Goal: Task Accomplishment & Management: Manage account settings

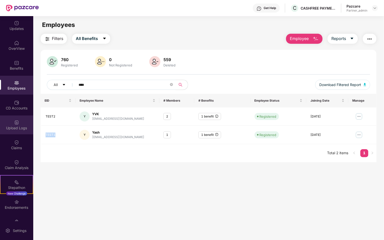
click at [16, 117] on div "Upload Logs" at bounding box center [16, 124] width 33 height 19
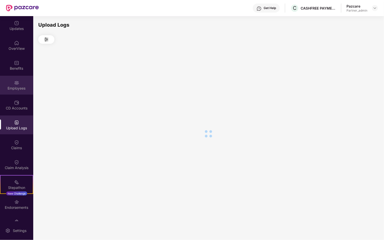
click at [16, 90] on div "Employees" at bounding box center [16, 88] width 33 height 5
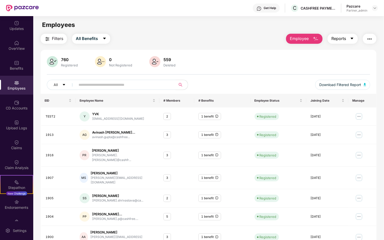
click at [339, 38] on span "Reports" at bounding box center [338, 38] width 15 height 6
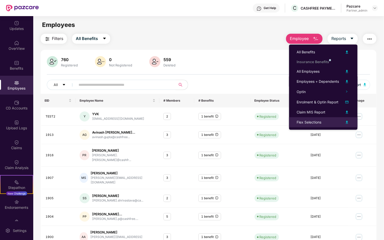
click at [320, 122] on div "Flex Selections" at bounding box center [308, 122] width 25 height 6
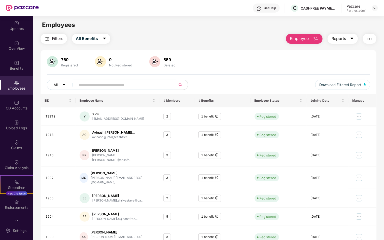
click at [334, 41] on span "Reports" at bounding box center [338, 38] width 15 height 6
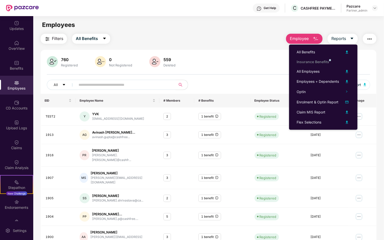
click at [223, 58] on div "760 Registered 0 Not Registered 559 Deleted" at bounding box center [208, 62] width 323 height 12
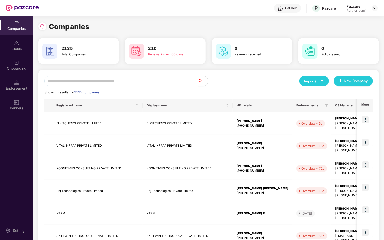
click at [20, 94] on div "Endorsement" at bounding box center [16, 85] width 33 height 19
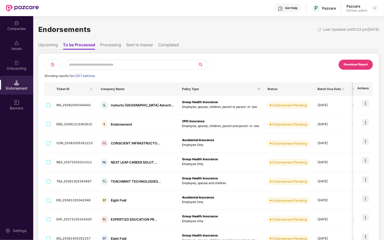
click at [105, 47] on li "Processing" at bounding box center [110, 45] width 21 height 7
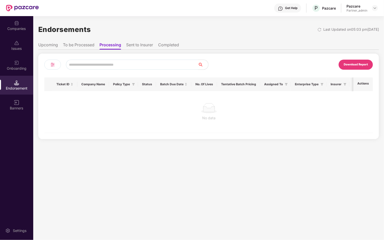
click at [144, 45] on li "Sent to Insurer" at bounding box center [139, 45] width 27 height 7
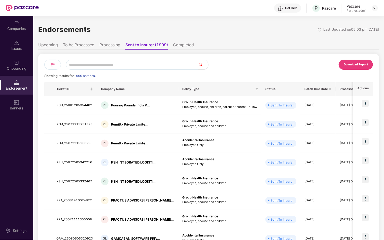
click at [186, 47] on li "Completed" at bounding box center [183, 45] width 21 height 7
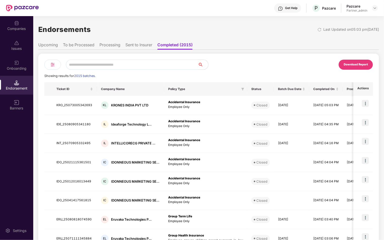
click at [43, 46] on li "Upcoming" at bounding box center [48, 45] width 20 height 7
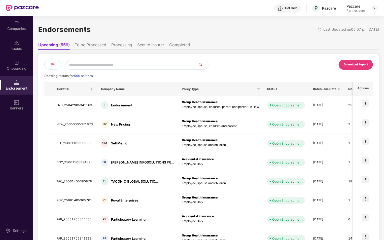
click at [89, 47] on li "To be Processed" at bounding box center [90, 45] width 31 height 7
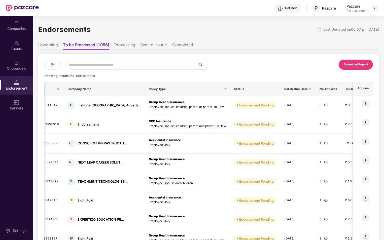
scroll to position [0, 34]
click at [123, 46] on li "Processing" at bounding box center [124, 45] width 21 height 7
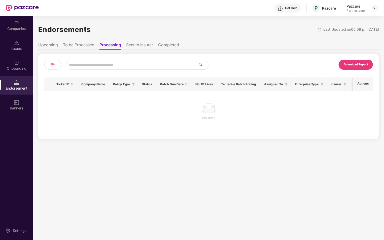
click at [137, 45] on li "Sent to Insurer" at bounding box center [139, 45] width 27 height 7
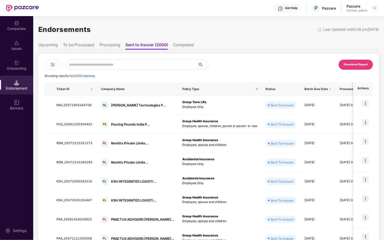
click at [187, 49] on li "Completed" at bounding box center [183, 45] width 21 height 7
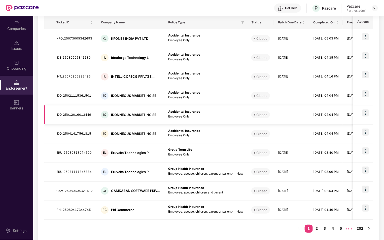
scroll to position [0, 0]
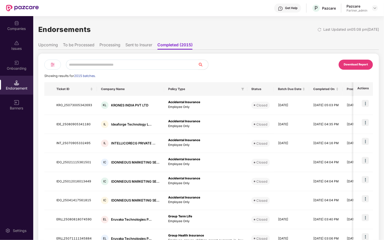
click at [51, 63] on img at bounding box center [53, 65] width 6 height 6
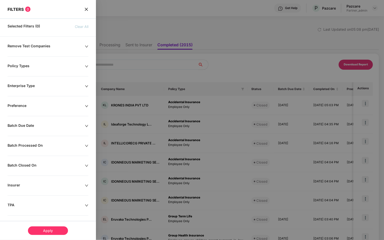
scroll to position [42, 0]
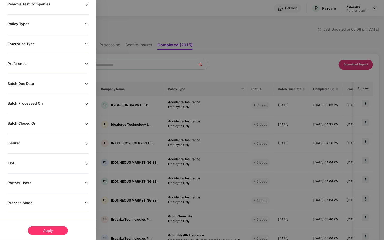
click at [31, 202] on div "Process Mode" at bounding box center [46, 203] width 77 height 6
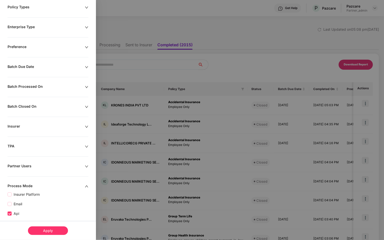
scroll to position [79, 0]
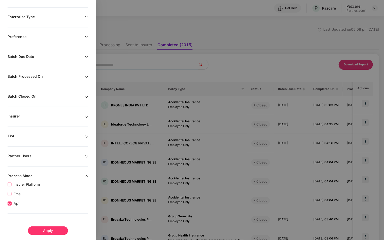
click at [40, 229] on div "Apply" at bounding box center [48, 230] width 40 height 9
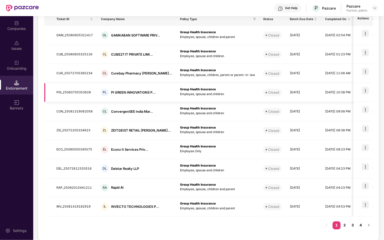
scroll to position [0, 0]
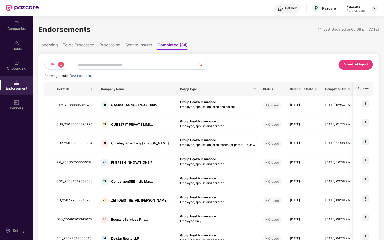
click at [144, 49] on li "Sent to Insurer" at bounding box center [138, 45] width 27 height 7
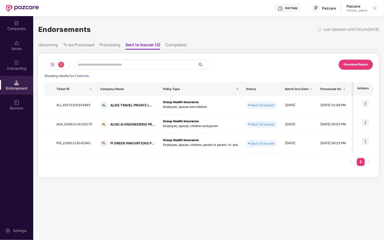
click at [112, 45] on li "Processing" at bounding box center [109, 45] width 21 height 7
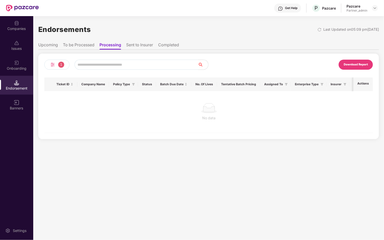
click at [136, 45] on li "Sent to Insurer" at bounding box center [139, 45] width 27 height 7
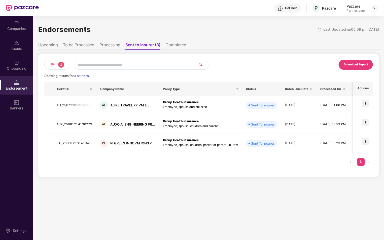
click at [106, 46] on li "Processing" at bounding box center [109, 45] width 21 height 7
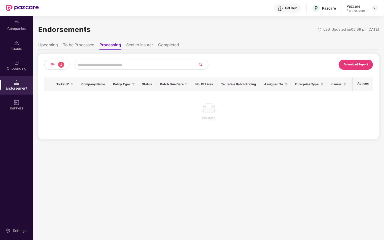
click at [87, 46] on li "To be Processed" at bounding box center [78, 45] width 31 height 7
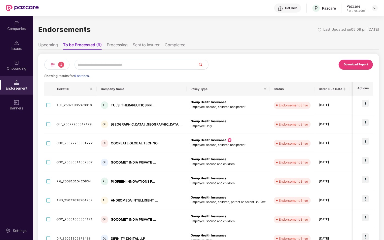
click at [49, 48] on li "Upcoming" at bounding box center [48, 45] width 20 height 7
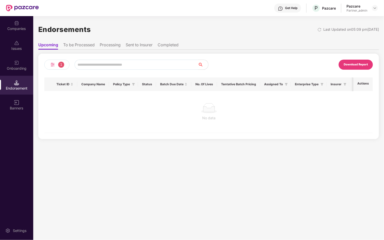
click at [60, 64] on span "1" at bounding box center [61, 65] width 6 height 6
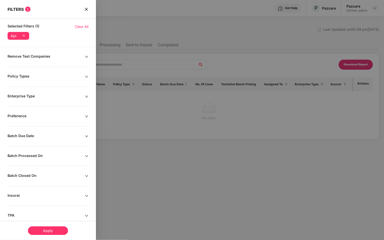
scroll to position [79, 0]
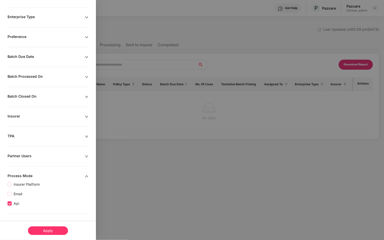
click at [13, 202] on span "Api" at bounding box center [17, 204] width 10 height 6
click at [44, 231] on div "Apply" at bounding box center [48, 230] width 40 height 9
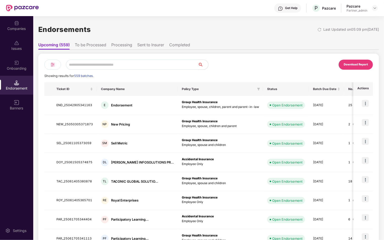
click at [48, 67] on div at bounding box center [52, 65] width 17 height 10
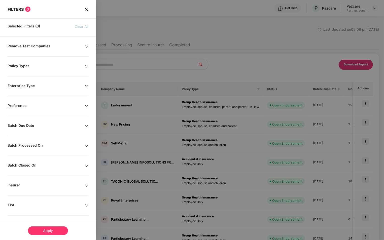
click at [37, 196] on div "Remove Test Companies Policy Types Enterprise Type Preference Batch Due Date Ba…" at bounding box center [48, 177] width 96 height 266
click at [50, 190] on div "Remove Test Companies Policy Types Enterprise Type Preference Batch Due Date Ba…" at bounding box center [48, 177] width 96 height 266
click at [84, 184] on div "Insurer" at bounding box center [46, 186] width 77 height 6
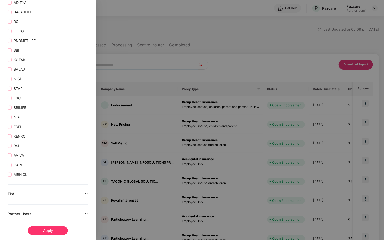
scroll to position [393, 0]
click at [12, 97] on span "ICICI" at bounding box center [18, 98] width 12 height 6
click at [45, 230] on div "Apply" at bounding box center [48, 230] width 40 height 9
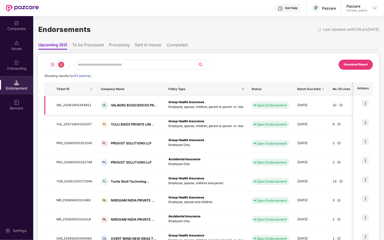
click at [366, 102] on img at bounding box center [364, 103] width 7 height 7
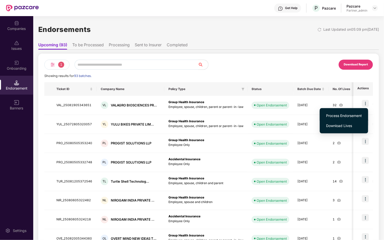
click at [341, 117] on span "Process Endorsement" at bounding box center [344, 116] width 36 height 6
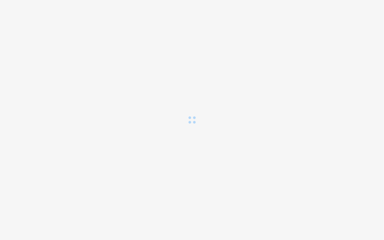
scroll to position [0, 0]
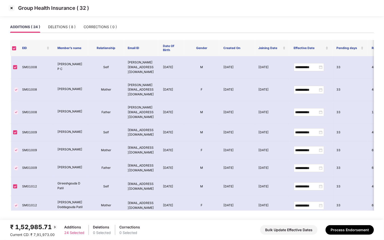
click at [11, 9] on img at bounding box center [12, 8] width 8 height 8
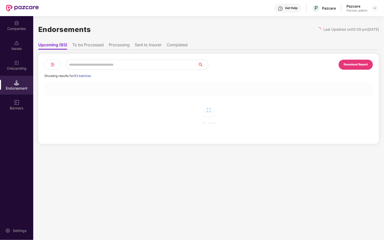
scroll to position [0, 0]
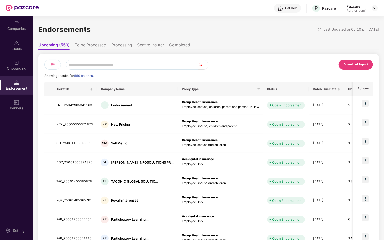
click at [90, 44] on li "To be Processed" at bounding box center [90, 45] width 31 height 7
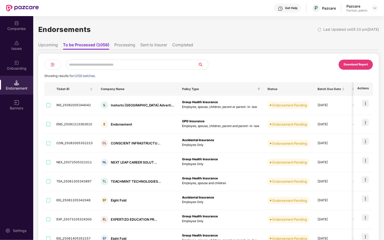
click at [121, 45] on li "Processing" at bounding box center [124, 45] width 21 height 7
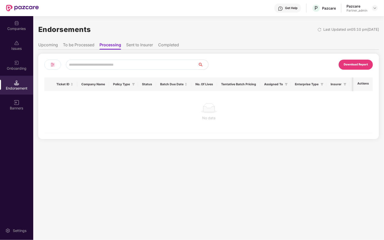
click at [79, 47] on li "To be Processed" at bounding box center [78, 45] width 31 height 7
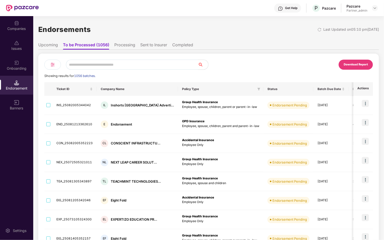
click at [119, 46] on li "Processing" at bounding box center [124, 45] width 21 height 7
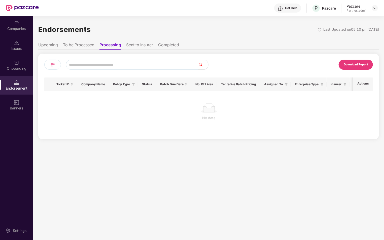
click at [133, 46] on li "Sent to Insurer" at bounding box center [139, 45] width 27 height 7
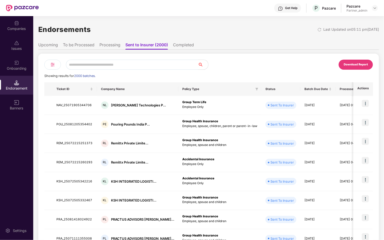
click at [73, 43] on li "To be Processed" at bounding box center [78, 45] width 31 height 7
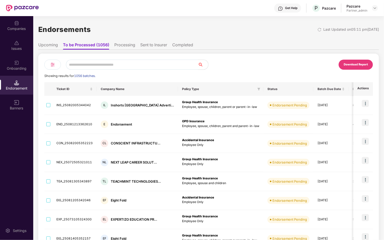
click at [56, 68] on div at bounding box center [52, 65] width 17 height 10
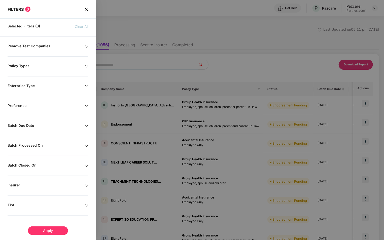
scroll to position [42, 0]
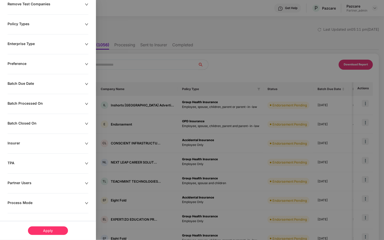
click at [58, 203] on div "Process Mode" at bounding box center [46, 203] width 77 height 6
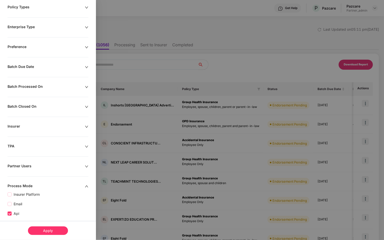
scroll to position [79, 0]
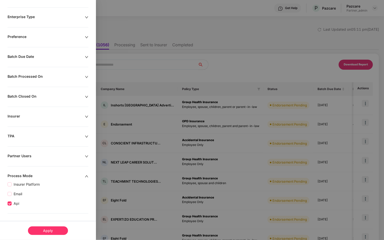
click at [43, 233] on div "Apply" at bounding box center [48, 230] width 40 height 9
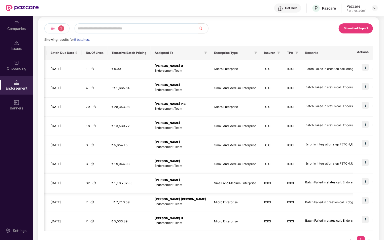
scroll to position [51, 0]
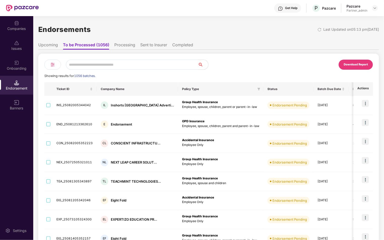
click at [50, 64] on img at bounding box center [53, 65] width 6 height 6
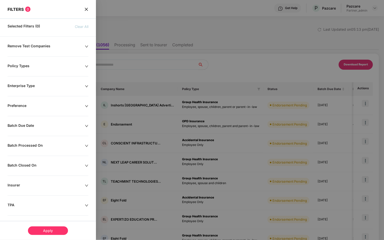
scroll to position [42, 0]
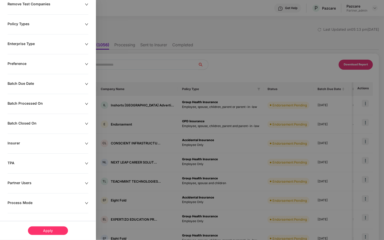
click at [33, 204] on div "Process Mode" at bounding box center [46, 203] width 77 height 6
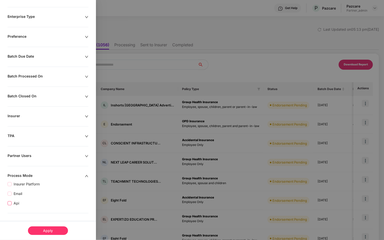
click at [16, 200] on span "Api" at bounding box center [17, 203] width 10 height 6
click at [46, 233] on div "Apply" at bounding box center [48, 230] width 40 height 9
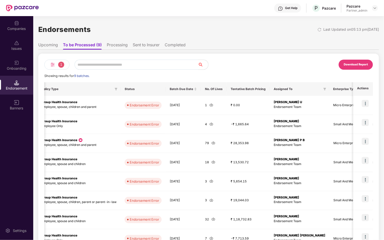
scroll to position [0, 138]
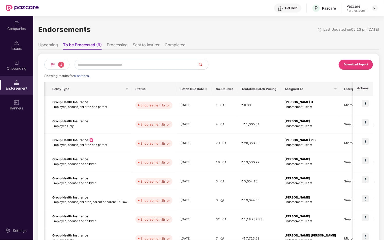
click at [120, 43] on li "Processing" at bounding box center [117, 45] width 21 height 7
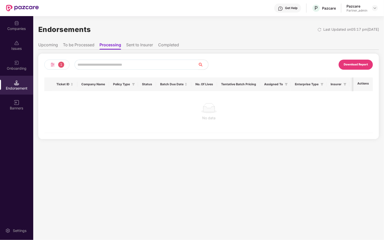
click at [144, 44] on li "Sent to Insurer" at bounding box center [139, 45] width 27 height 7
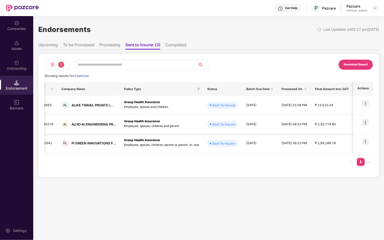
scroll to position [0, 40]
click at [86, 44] on li "To be Processed" at bounding box center [78, 45] width 31 height 7
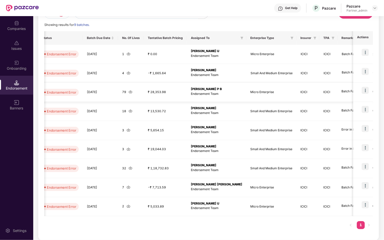
scroll to position [0, 258]
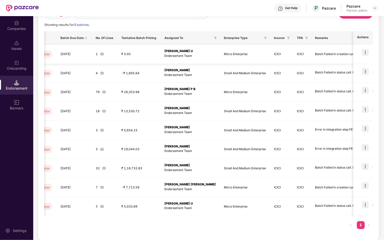
click at [366, 52] on img at bounding box center [364, 52] width 7 height 7
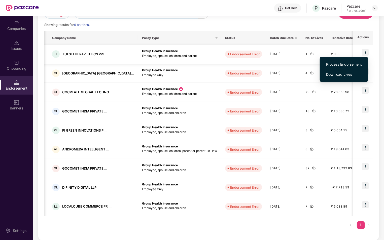
scroll to position [0, 48]
click at [216, 27] on div "Showing results for 9 batches." at bounding box center [208, 24] width 328 height 5
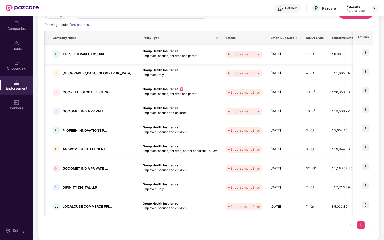
click at [367, 53] on img at bounding box center [364, 52] width 7 height 7
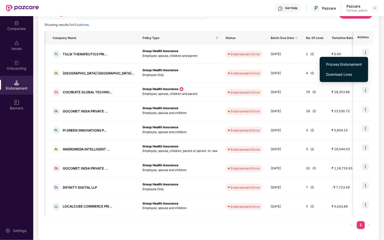
click at [353, 65] on span "Process Endorsement" at bounding box center [344, 65] width 36 height 6
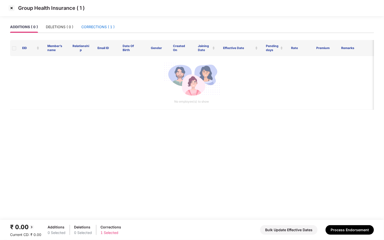
click at [97, 26] on div "CORRECTIONS ( 1 )" at bounding box center [97, 27] width 33 height 6
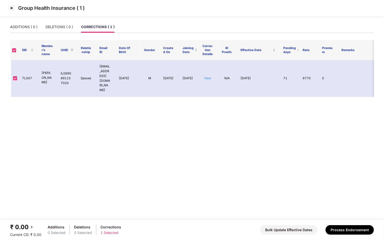
click at [13, 6] on img at bounding box center [12, 8] width 8 height 8
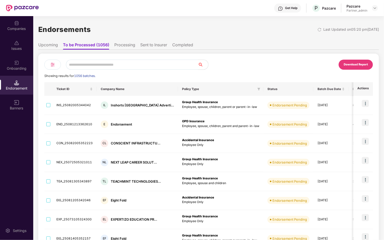
click at [53, 67] on img at bounding box center [53, 65] width 6 height 6
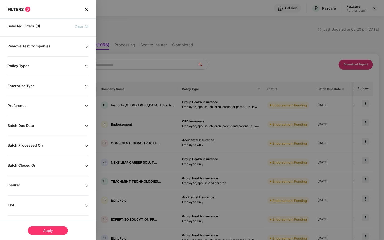
scroll to position [42, 0]
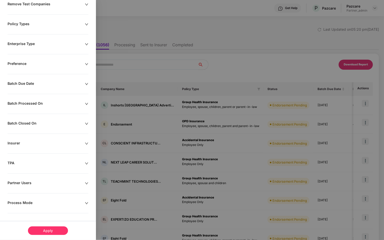
click at [49, 206] on div "Remove Test Companies Policy Types Enterprise Type Preference Batch Due Date Ba…" at bounding box center [48, 121] width 96 height 239
click at [65, 204] on div "Process Mode" at bounding box center [46, 203] width 77 height 6
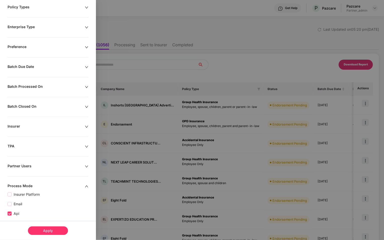
scroll to position [79, 0]
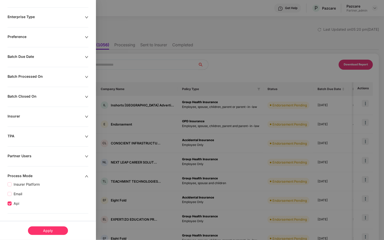
click at [58, 231] on div "Apply" at bounding box center [48, 230] width 40 height 9
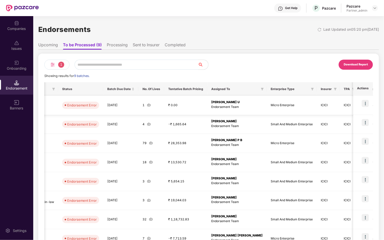
scroll to position [0, 268]
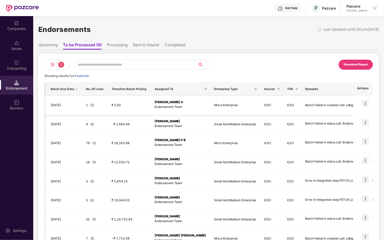
click at [366, 103] on img at bounding box center [364, 103] width 7 height 7
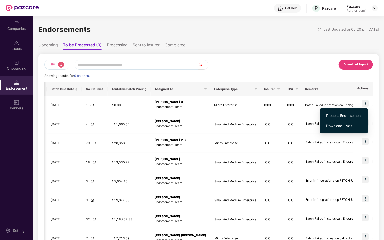
click at [352, 116] on span "Process Endorsement" at bounding box center [344, 116] width 36 height 6
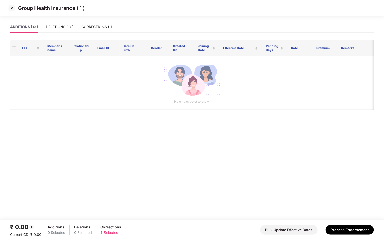
click at [11, 10] on img at bounding box center [12, 8] width 8 height 8
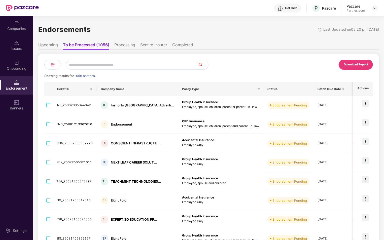
click at [51, 66] on img at bounding box center [53, 65] width 6 height 6
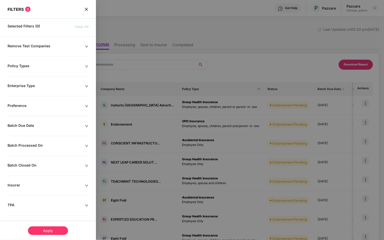
scroll to position [42, 0]
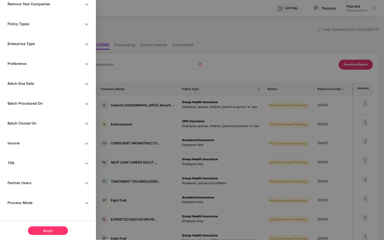
click at [38, 204] on div "Process Mode" at bounding box center [46, 203] width 77 height 6
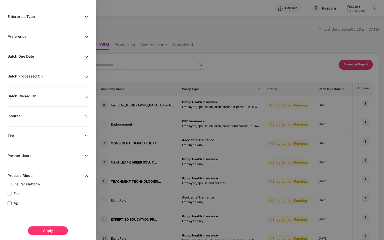
click at [15, 202] on span "Api" at bounding box center [17, 203] width 10 height 6
click at [55, 232] on div "Apply" at bounding box center [48, 230] width 40 height 9
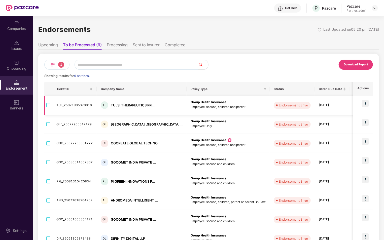
click at [364, 103] on img at bounding box center [364, 103] width 7 height 7
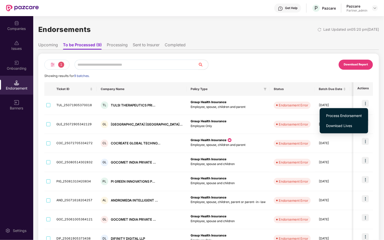
click at [348, 116] on span "Process Endorsement" at bounding box center [344, 116] width 36 height 6
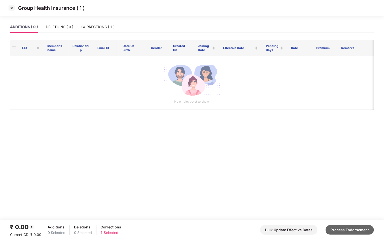
click at [349, 228] on button "Process Endorsement" at bounding box center [349, 230] width 48 height 10
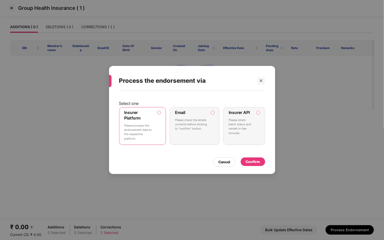
click at [252, 164] on div "Confirm" at bounding box center [252, 162] width 14 height 6
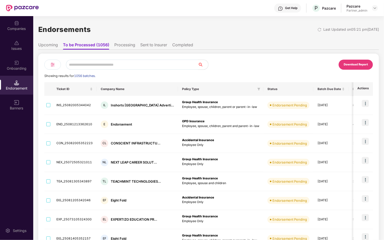
click at [55, 67] on img at bounding box center [53, 65] width 6 height 6
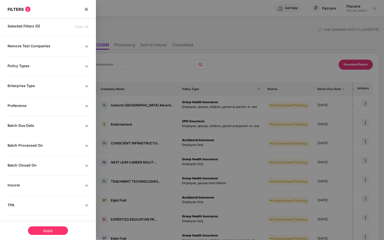
scroll to position [42, 0]
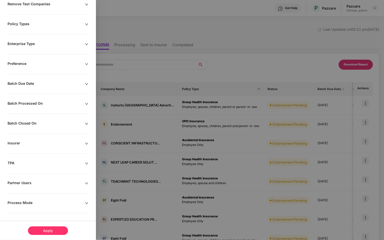
click at [54, 195] on div "Remove Test Companies Policy Types Enterprise Type Preference Batch Due Date Ba…" at bounding box center [48, 121] width 96 height 239
click at [49, 204] on div "Process Mode" at bounding box center [46, 203] width 77 height 6
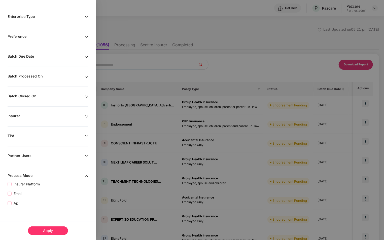
scroll to position [79, 0]
click at [42, 233] on div "Apply" at bounding box center [48, 230] width 40 height 9
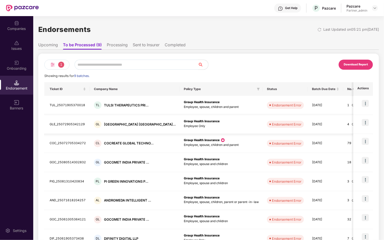
scroll to position [0, 0]
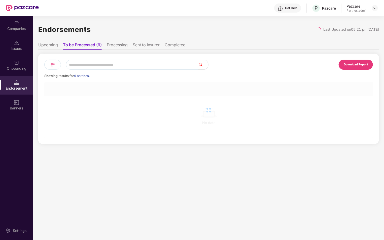
scroll to position [0, 0]
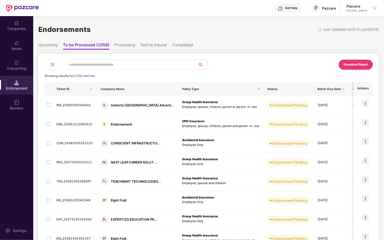
click at [51, 65] on img at bounding box center [53, 65] width 6 height 6
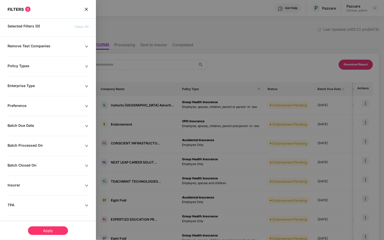
scroll to position [42, 0]
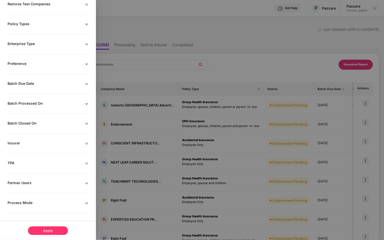
click at [41, 203] on div "Process Mode" at bounding box center [46, 203] width 77 height 6
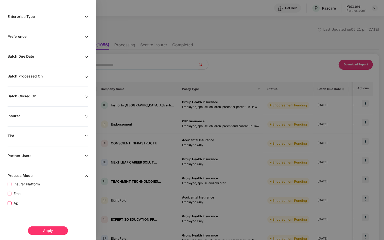
click at [17, 202] on span "Api" at bounding box center [17, 203] width 10 height 6
click at [46, 231] on div "Apply" at bounding box center [48, 230] width 40 height 9
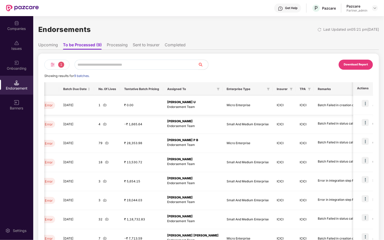
scroll to position [0, 268]
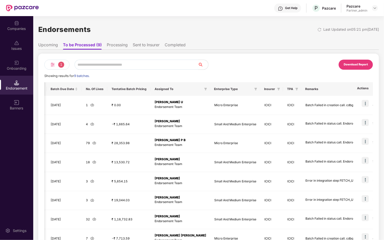
click at [105, 64] on input "text" at bounding box center [135, 65] width 123 height 10
type input "*****"
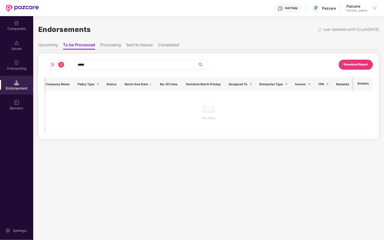
scroll to position [0, 34]
click at [130, 45] on li "Sent to Insurer" at bounding box center [139, 45] width 27 height 7
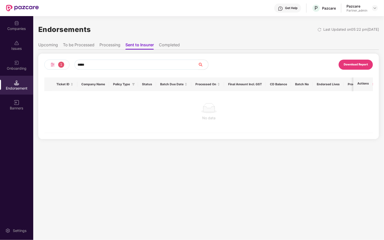
click at [62, 66] on span "1" at bounding box center [61, 65] width 6 height 6
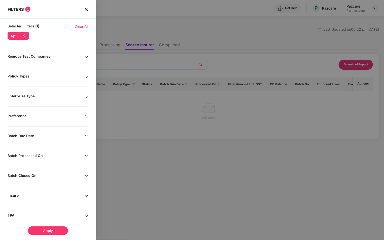
click at [24, 33] on icon at bounding box center [23, 35] width 5 height 5
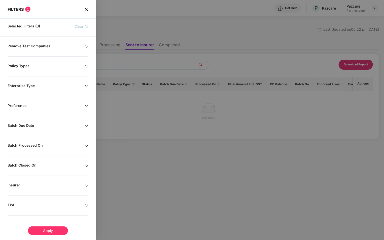
click at [49, 234] on div "Apply" at bounding box center [48, 230] width 40 height 9
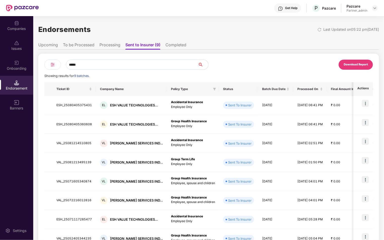
click at [95, 65] on input "*****" at bounding box center [132, 65] width 132 height 10
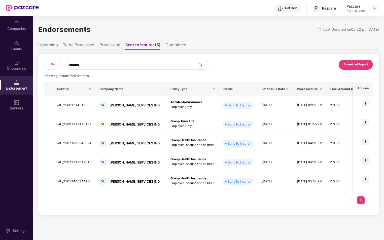
type input "*********"
click at [84, 43] on li "To be Processed" at bounding box center [78, 45] width 31 height 7
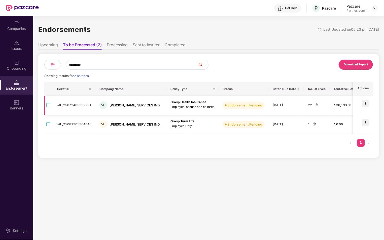
click at [365, 103] on img at bounding box center [364, 103] width 7 height 7
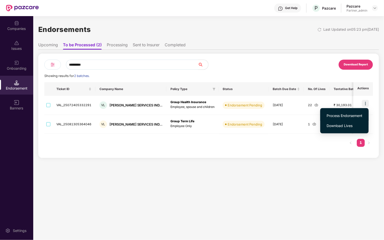
click at [332, 117] on span "Process Endorsement" at bounding box center [344, 116] width 36 height 6
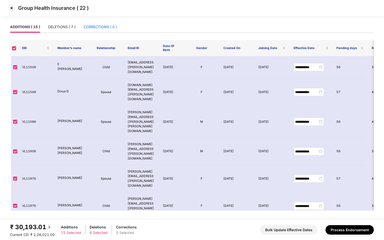
click at [94, 25] on div "CORRECTIONS ( 0 )" at bounding box center [99, 27] width 33 height 6
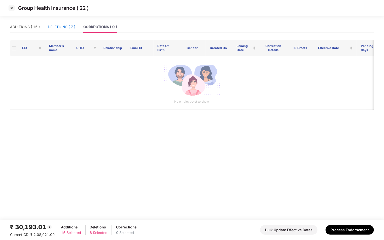
click at [68, 28] on div "DELETIONS ( 7 )" at bounding box center [61, 27] width 27 height 6
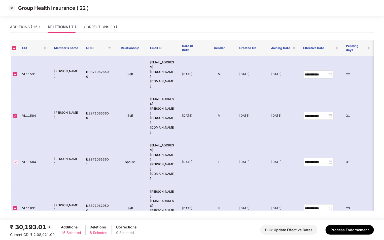
click at [132, 0] on div "Group Health Insurance ( 22 )" at bounding box center [192, 8] width 384 height 16
click at [337, 231] on button "Process Endorsement" at bounding box center [349, 230] width 48 height 10
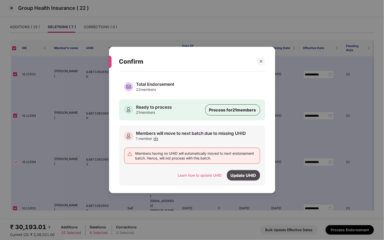
click at [234, 174] on div "Update UHID" at bounding box center [243, 175] width 33 height 11
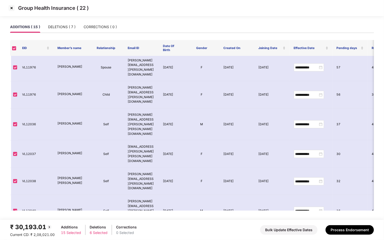
scroll to position [120, 0]
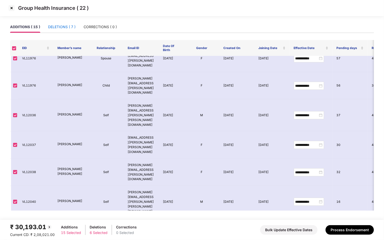
click at [63, 25] on div "DELETIONS ( 7 )" at bounding box center [61, 27] width 27 height 6
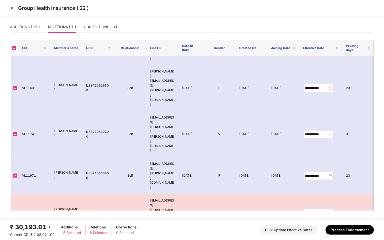
scroll to position [0, 0]
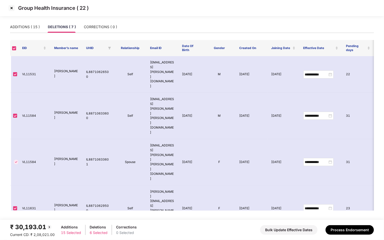
drag, startPoint x: 54, startPoint y: 176, endPoint x: 63, endPoint y: 193, distance: 19.1
drag, startPoint x: 22, startPoint y: 182, endPoint x: 37, endPoint y: 183, distance: 15.1
copy td "VL12032"
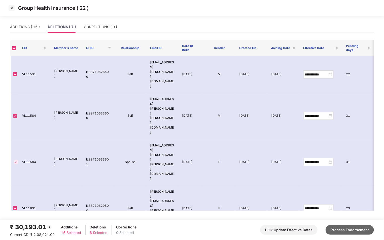
click at [350, 226] on button "Process Endorsement" at bounding box center [349, 230] width 48 height 10
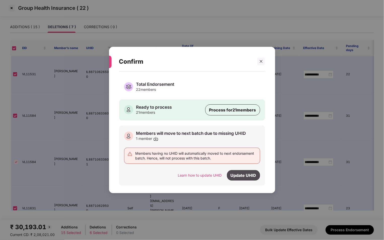
click at [234, 180] on div "Update UHID" at bounding box center [243, 175] width 33 height 11
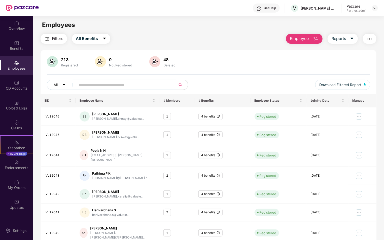
click at [92, 86] on input "text" at bounding box center [123, 85] width 90 height 8
paste input "*******"
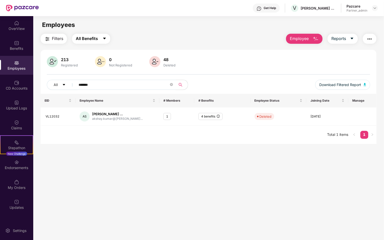
type input "*******"
click at [89, 38] on span "All Benefits" at bounding box center [87, 38] width 22 height 6
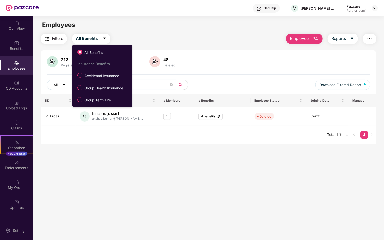
click at [76, 155] on main "Employees Filters All Benefits Employee Reports 213 Registered 0 Not Registered…" at bounding box center [208, 136] width 350 height 240
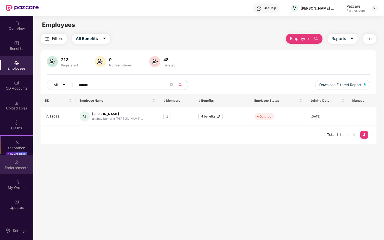
click at [20, 163] on div "Endorsements" at bounding box center [16, 164] width 33 height 19
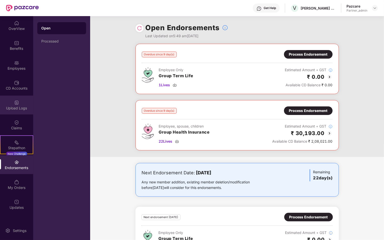
click at [22, 107] on div "Upload Logs" at bounding box center [16, 108] width 33 height 5
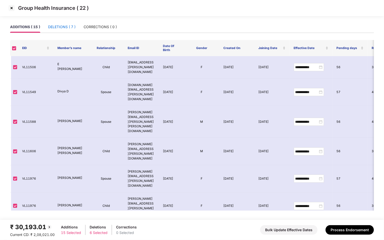
click at [66, 29] on div "DELETIONS ( 7 )" at bounding box center [61, 27] width 27 height 6
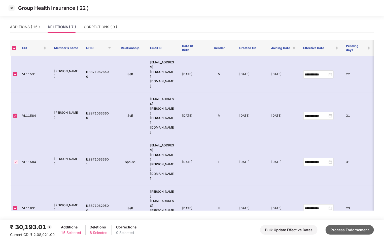
click at [336, 230] on button "Process Endorsement" at bounding box center [349, 230] width 48 height 10
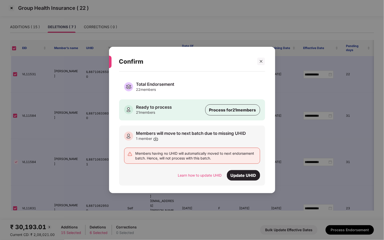
click at [257, 63] on div at bounding box center [258, 62] width 12 height 8
click at [261, 63] on icon "close" at bounding box center [261, 62] width 4 height 4
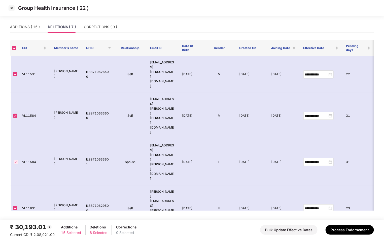
click at [11, 8] on img at bounding box center [12, 8] width 8 height 8
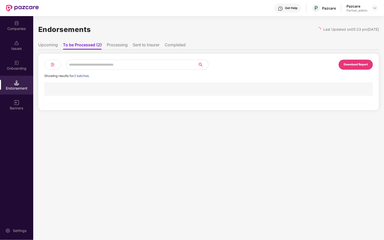
scroll to position [0, 0]
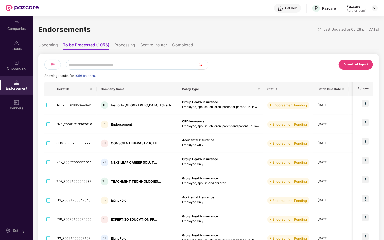
click at [82, 63] on input "text" at bounding box center [132, 65] width 132 height 10
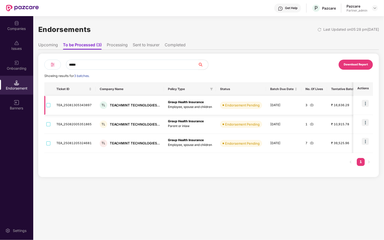
type input "*****"
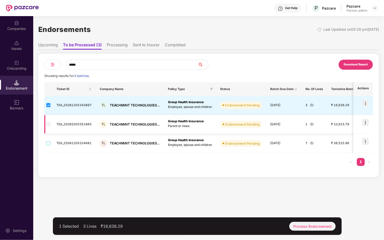
click at [48, 126] on span at bounding box center [48, 124] width 4 height 4
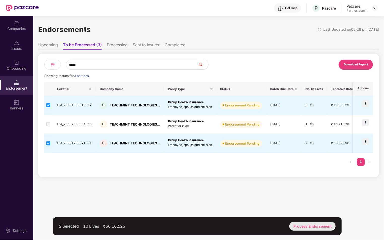
click at [305, 227] on div "Process Endorsement" at bounding box center [312, 226] width 46 height 9
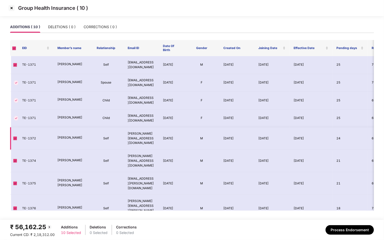
click at [15, 136] on span at bounding box center [15, 138] width 4 height 4
click at [15, 46] on span at bounding box center [14, 48] width 4 height 4
click at [13, 9] on img at bounding box center [12, 8] width 8 height 8
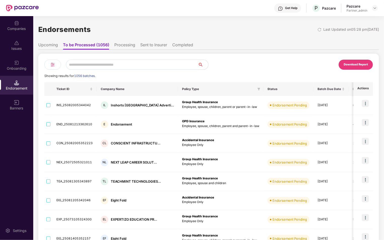
click at [55, 62] on img at bounding box center [53, 65] width 6 height 6
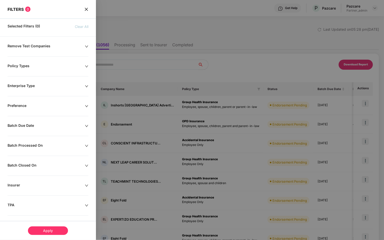
scroll to position [42, 0]
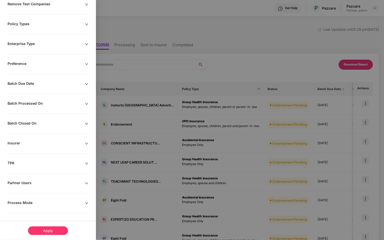
click at [38, 205] on div "Process Mode" at bounding box center [46, 203] width 77 height 6
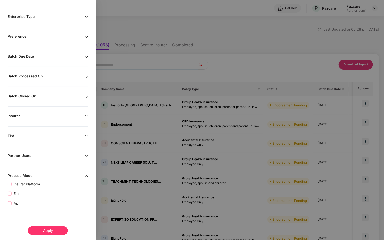
scroll to position [0, 0]
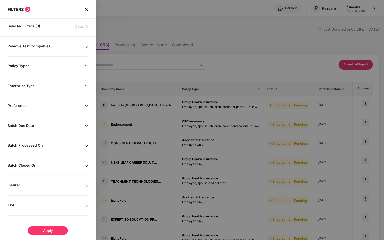
click at [88, 12] on div "FILTERS 0 Selected Filters (0) Clear All Remove Test Companies Policy Types Ent…" at bounding box center [48, 155] width 96 height 310
click at [86, 9] on icon "close" at bounding box center [86, 9] width 3 height 3
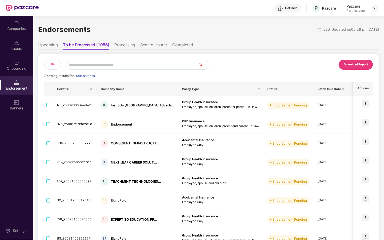
click at [99, 64] on input "text" at bounding box center [132, 65] width 132 height 10
click at [99, 64] on input "***" at bounding box center [132, 65] width 132 height 10
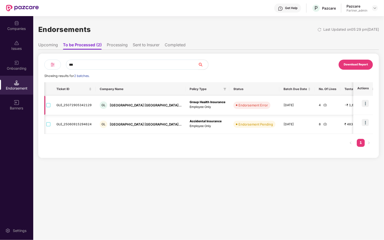
scroll to position [0, 221]
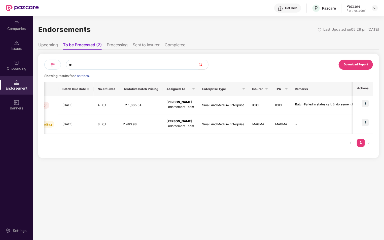
type input "*"
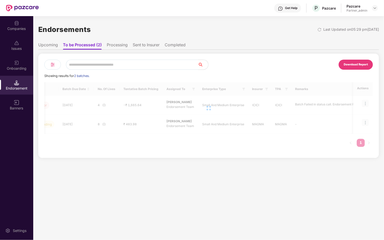
click at [54, 65] on img at bounding box center [53, 65] width 6 height 6
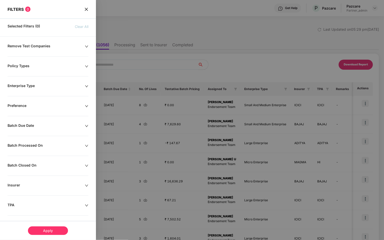
scroll to position [42, 0]
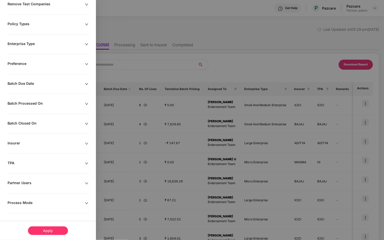
click at [34, 202] on div "Process Mode" at bounding box center [46, 203] width 77 height 6
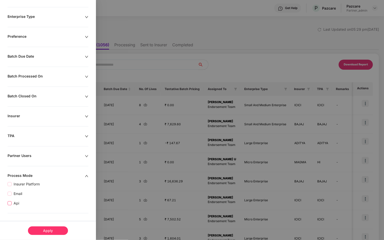
click at [16, 203] on span "Api" at bounding box center [17, 203] width 10 height 6
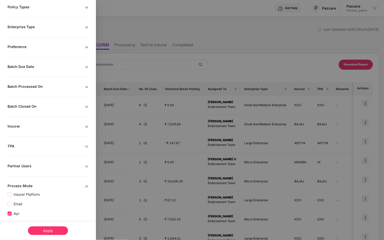
scroll to position [79, 0]
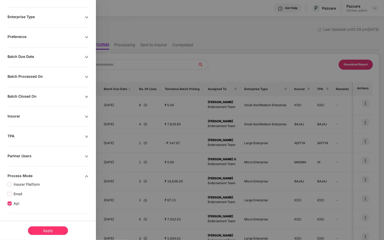
click at [47, 230] on div "Apply" at bounding box center [48, 230] width 40 height 9
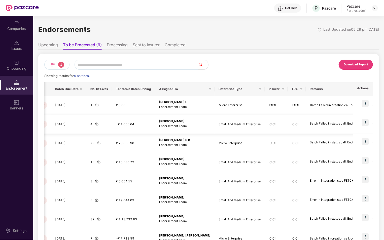
scroll to position [0, 268]
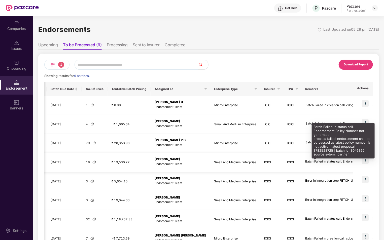
click at [328, 163] on div "Batch Failed in status call. Endorsement Policy Number not generated. process f…" at bounding box center [342, 161] width 75 height 5
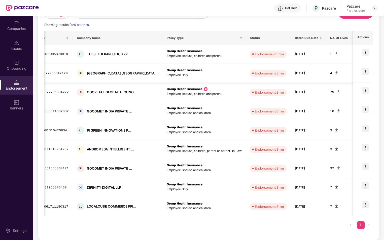
scroll to position [0, 20]
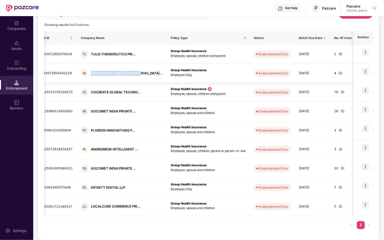
drag, startPoint x: 89, startPoint y: 73, endPoint x: 135, endPoint y: 76, distance: 46.2
click at [135, 76] on div "GL GLENTREE ACADEMY INDIA..." at bounding box center [122, 73] width 82 height 8
copy div "GLENTREE ACADEMY INDIA..."
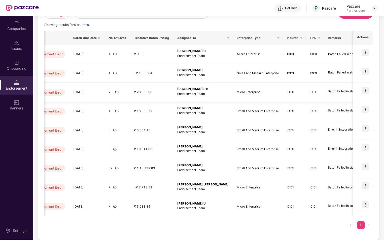
scroll to position [0, 268]
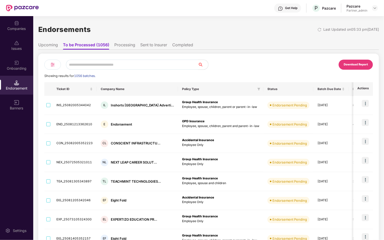
click at [48, 66] on div at bounding box center [52, 65] width 17 height 10
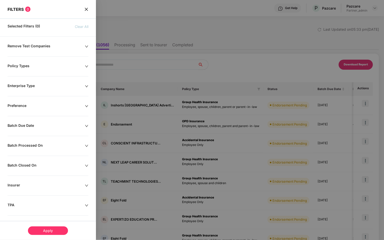
scroll to position [42, 0]
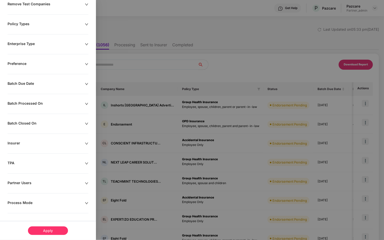
click at [46, 199] on div "Remove Test Companies Policy Types Enterprise Type Preference Batch Due Date Ba…" at bounding box center [48, 121] width 96 height 239
click at [43, 200] on div "Process Mode" at bounding box center [46, 203] width 77 height 6
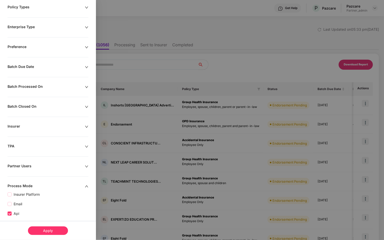
scroll to position [79, 0]
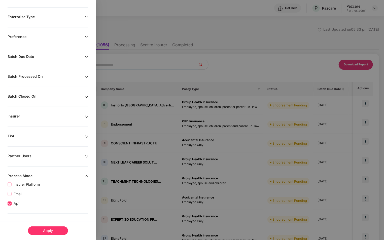
click at [43, 232] on div "Apply" at bounding box center [48, 230] width 40 height 9
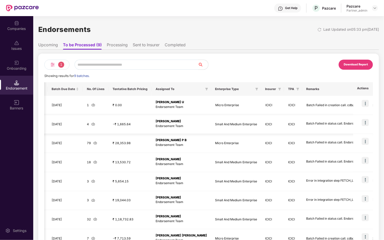
scroll to position [0, 268]
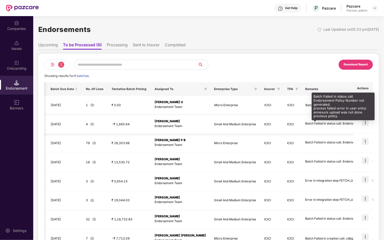
click at [321, 124] on div "Batch Failed in status call. Endorsement Policy Number not generated. process f…" at bounding box center [342, 123] width 75 height 5
copy div "Batch Failed in status call. Endorsement Policy Number not generated. process f…"
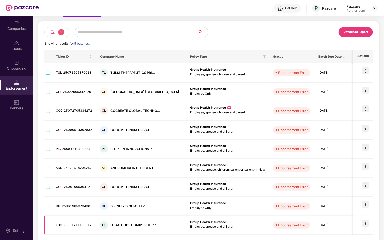
scroll to position [0, 0]
click at [364, 221] on img at bounding box center [364, 223] width 7 height 7
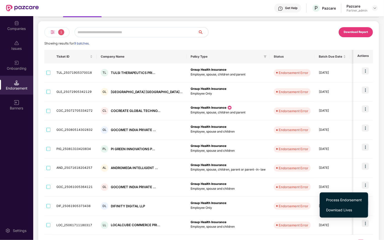
click at [345, 199] on span "Process Endorsement" at bounding box center [344, 200] width 36 height 6
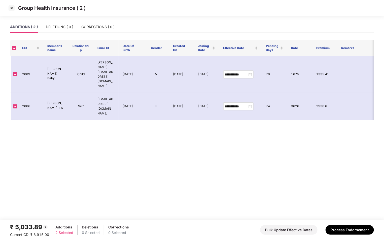
click at [11, 9] on img at bounding box center [12, 8] width 8 height 8
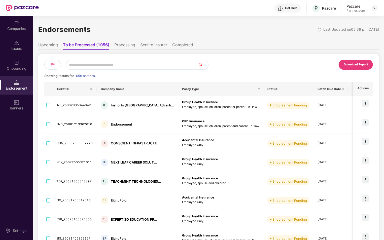
click at [51, 65] on img at bounding box center [53, 65] width 6 height 6
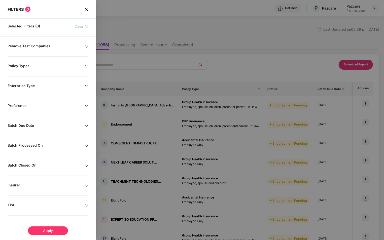
scroll to position [42, 0]
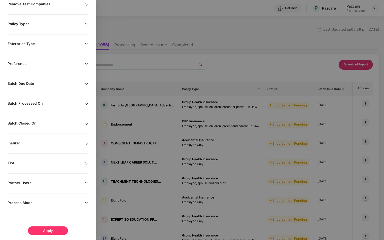
click at [41, 203] on div "Process Mode" at bounding box center [46, 203] width 77 height 6
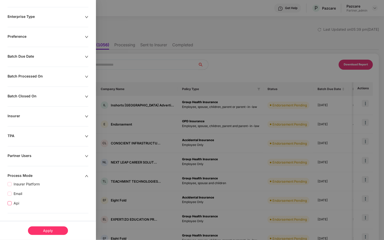
click at [12, 201] on span "Api" at bounding box center [17, 203] width 10 height 6
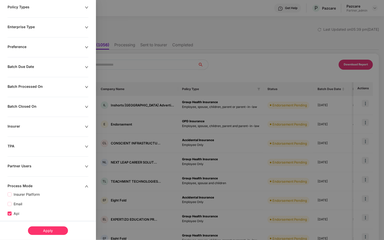
scroll to position [79, 0]
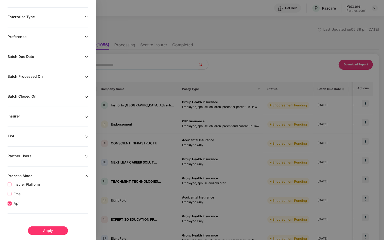
click at [45, 229] on div "Apply" at bounding box center [48, 230] width 40 height 9
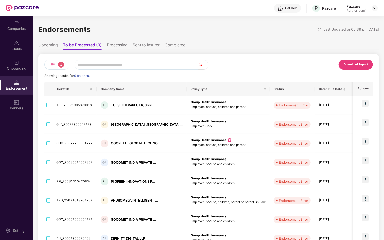
click at [18, 28] on div "Companies" at bounding box center [16, 28] width 33 height 5
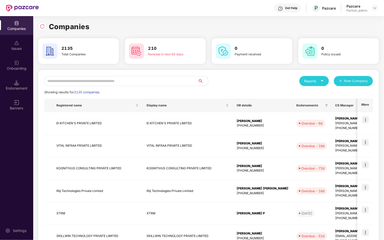
click at [87, 84] on input "text" at bounding box center [121, 81] width 154 height 10
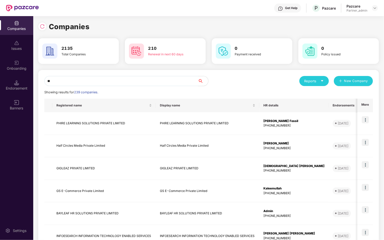
type input "*"
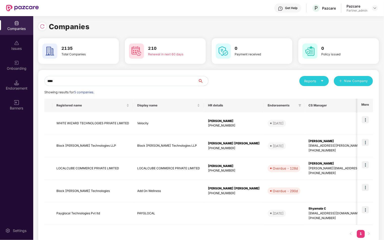
type input "*****"
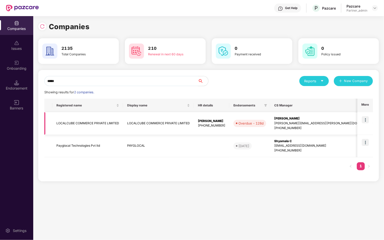
click at [308, 118] on div "Sugandha Singh" at bounding box center [325, 118] width 102 height 5
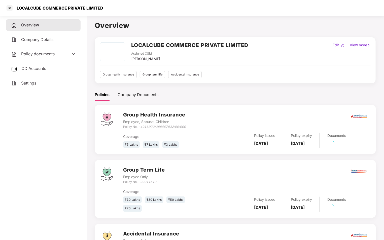
click at [47, 69] on div "CD Accounts" at bounding box center [43, 69] width 74 height 12
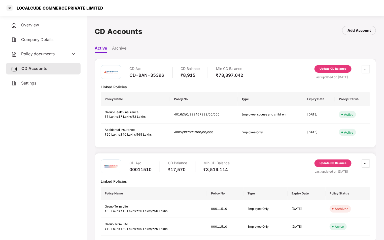
click at [342, 67] on div "Update CD Balance" at bounding box center [332, 69] width 27 height 5
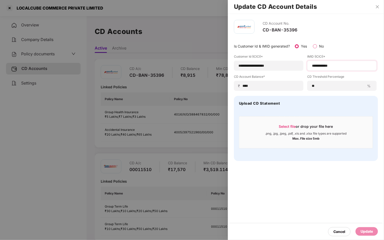
drag, startPoint x: 311, startPoint y: 66, endPoint x: 352, endPoint y: 65, distance: 41.0
click at [352, 65] on div "**********" at bounding box center [341, 66] width 69 height 10
drag, startPoint x: 343, startPoint y: 67, endPoint x: 307, endPoint y: 68, distance: 36.2
click at [307, 68] on div "**********" at bounding box center [341, 66] width 69 height 10
click at [338, 57] on label "IMID (ICICI)*" at bounding box center [341, 57] width 69 height 6
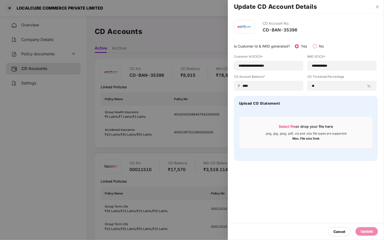
click at [329, 59] on label "IMID (ICICI)*" at bounding box center [341, 57] width 69 height 6
click at [376, 8] on icon "close" at bounding box center [377, 7] width 4 height 4
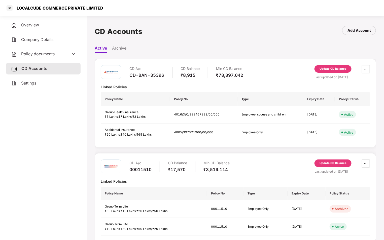
click at [335, 67] on div "Update CD Balance" at bounding box center [332, 69] width 27 height 5
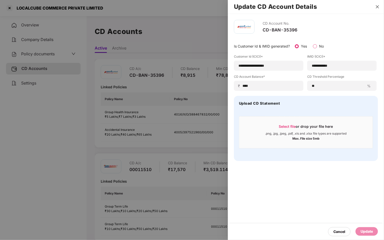
click at [378, 8] on icon "close" at bounding box center [377, 7] width 4 height 4
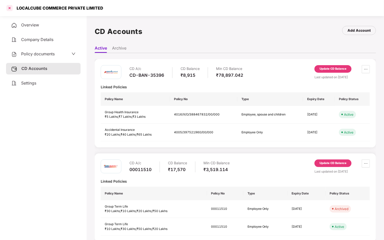
click at [12, 6] on div at bounding box center [10, 8] width 8 height 8
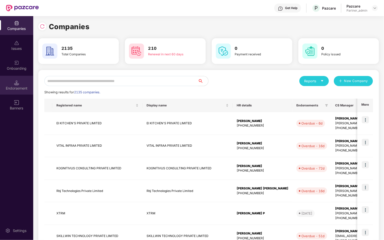
click at [24, 90] on div "Endorsement" at bounding box center [16, 88] width 33 height 5
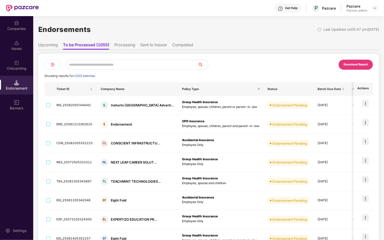
click at [151, 45] on li "Sent to Insurer" at bounding box center [153, 45] width 27 height 7
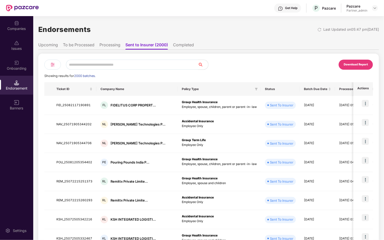
click at [69, 47] on li "To be Processed" at bounding box center [78, 45] width 31 height 7
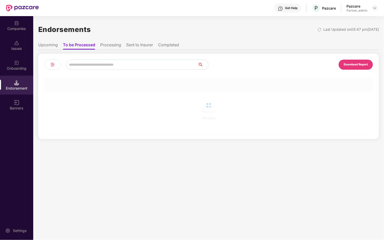
click at [43, 47] on li "Upcoming" at bounding box center [48, 45] width 20 height 7
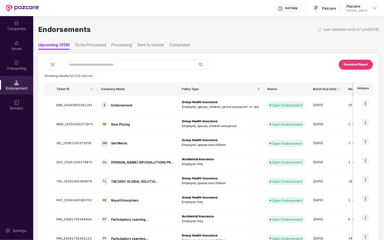
click at [148, 44] on li "Sent to Insurer" at bounding box center [150, 45] width 27 height 7
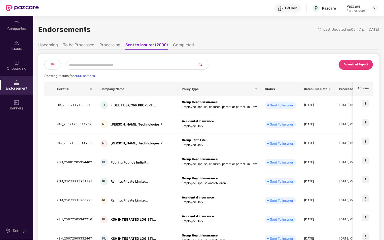
click at [52, 64] on img at bounding box center [53, 65] width 6 height 6
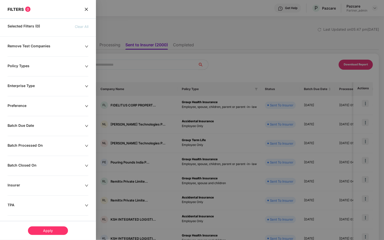
scroll to position [42, 0]
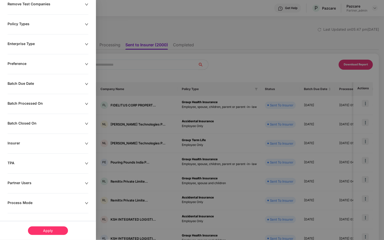
click at [27, 200] on div "Process Mode" at bounding box center [46, 203] width 77 height 6
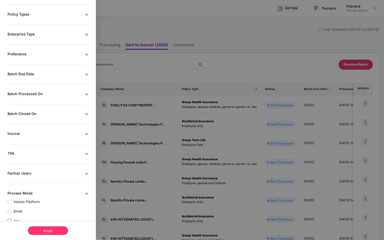
click at [13, 218] on span "Api" at bounding box center [17, 221] width 10 height 6
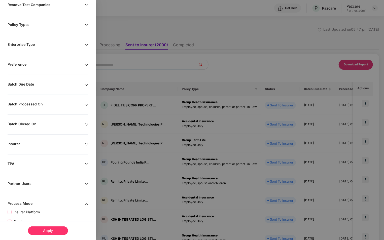
scroll to position [62, 0]
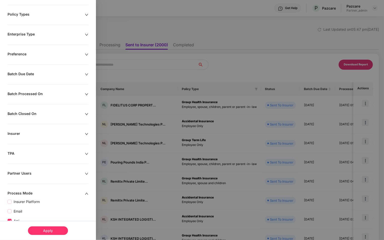
click at [42, 228] on div "Apply" at bounding box center [48, 230] width 40 height 9
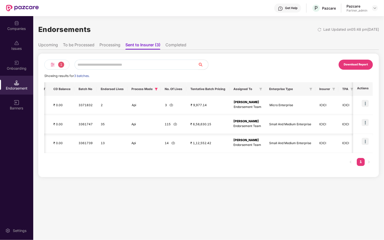
scroll to position [0, 341]
click at [59, 66] on span "1" at bounding box center [61, 65] width 6 height 6
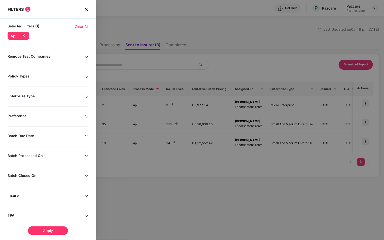
click at [87, 9] on icon "close" at bounding box center [86, 9] width 3 height 3
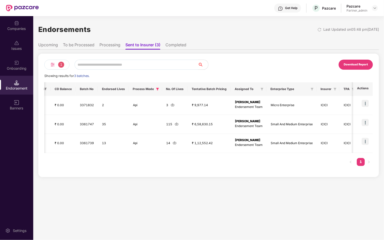
click at [77, 43] on li "To be Processed" at bounding box center [78, 45] width 31 height 7
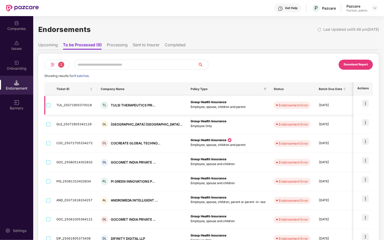
click at [367, 105] on img at bounding box center [364, 103] width 7 height 7
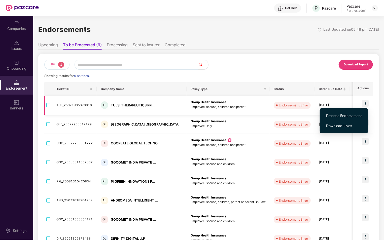
click at [366, 103] on img at bounding box center [364, 103] width 7 height 7
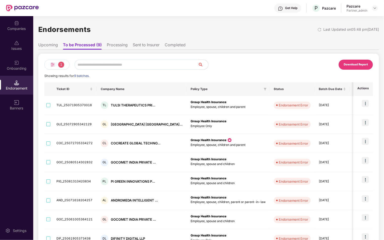
click at [117, 44] on li "Processing" at bounding box center [117, 45] width 21 height 7
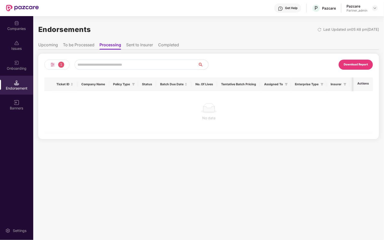
click at [135, 44] on li "Sent to Insurer" at bounding box center [139, 45] width 27 height 7
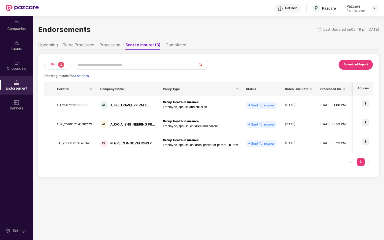
click at [83, 47] on li "To be Processed" at bounding box center [78, 45] width 31 height 7
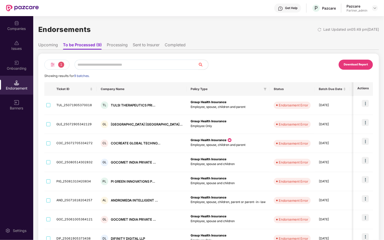
click at [142, 46] on li "Sent to Insurer" at bounding box center [146, 45] width 27 height 7
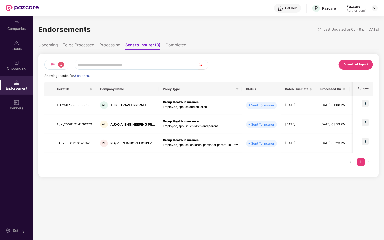
click at [106, 47] on li "Processing" at bounding box center [109, 45] width 21 height 7
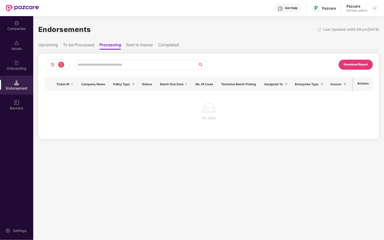
click at [88, 45] on li "To be Processed" at bounding box center [78, 45] width 31 height 7
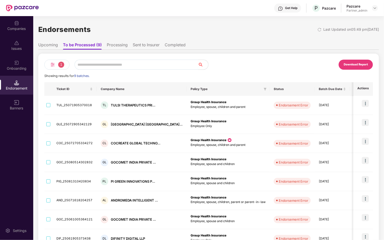
click at [87, 66] on input "text" at bounding box center [135, 65] width 123 height 10
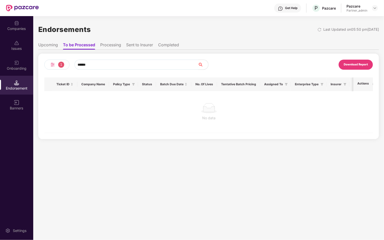
type input "******"
click at [14, 13] on div at bounding box center [22, 8] width 33 height 16
click at [18, 28] on div "Companies" at bounding box center [16, 28] width 33 height 5
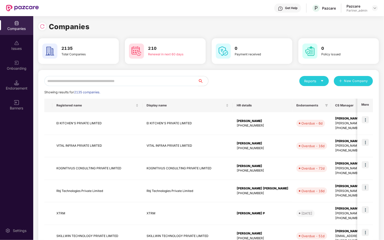
click at [80, 81] on input "text" at bounding box center [121, 81] width 154 height 10
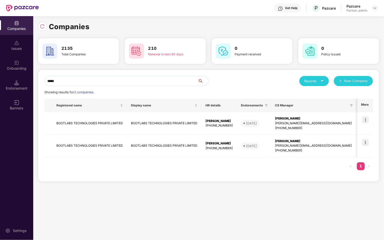
type input "******"
click at [306, 123] on div "jayaram.m@pazcare.com" at bounding box center [313, 123] width 77 height 5
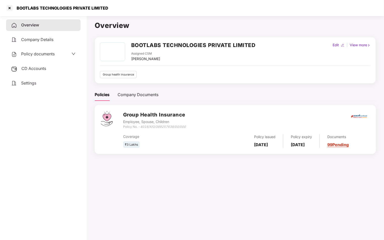
click at [31, 67] on span "CD Accounts" at bounding box center [33, 68] width 25 height 5
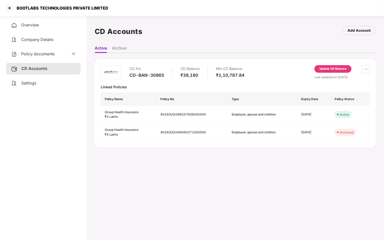
click at [336, 67] on div "Update CD Balance" at bounding box center [332, 69] width 27 height 5
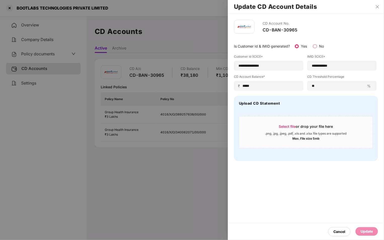
click at [74, 31] on div at bounding box center [192, 120] width 384 height 240
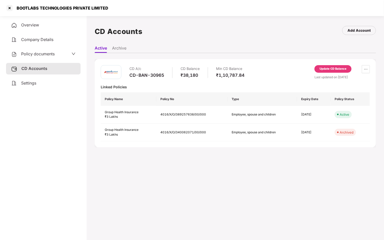
click at [34, 54] on span "Policy documents" at bounding box center [37, 53] width 33 height 5
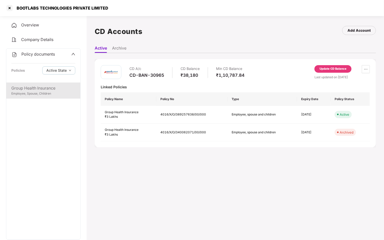
click at [33, 88] on div "Group Health Insurance" at bounding box center [43, 88] width 64 height 6
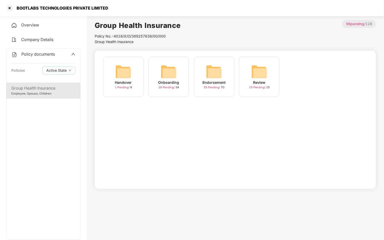
click at [165, 72] on img at bounding box center [168, 72] width 16 height 16
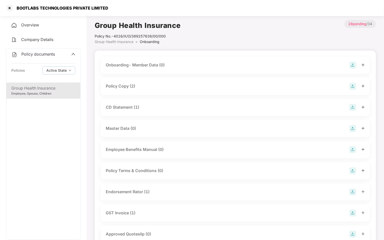
click at [152, 86] on div "Policy Copy (2)" at bounding box center [235, 86] width 259 height 7
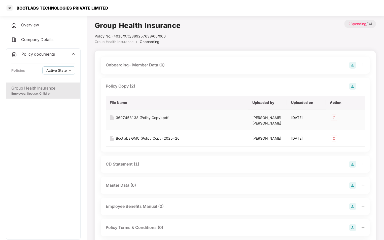
click at [159, 118] on div "3607453138 (Policy Copy).pdf" at bounding box center [142, 118] width 53 height 6
click at [159, 120] on div "3607453138 (Policy Copy).pdf" at bounding box center [142, 118] width 53 height 6
click at [28, 39] on span "Company Details" at bounding box center [37, 39] width 32 height 5
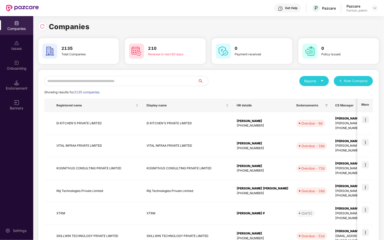
click at [75, 82] on input "text" at bounding box center [121, 81] width 154 height 10
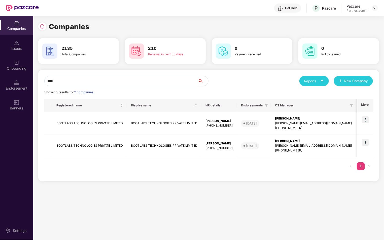
type input "*****"
click at [311, 124] on div "jayaram.m@pazcare.com" at bounding box center [313, 123] width 77 height 5
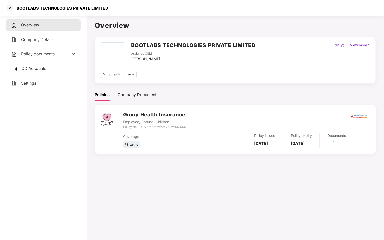
click at [40, 67] on span "CD Accounts" at bounding box center [33, 68] width 25 height 5
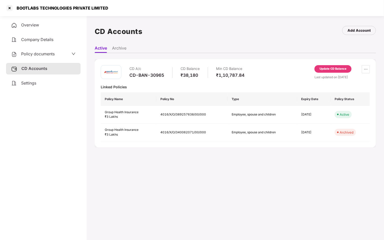
click at [329, 68] on div "Update CD Balance" at bounding box center [332, 69] width 27 height 5
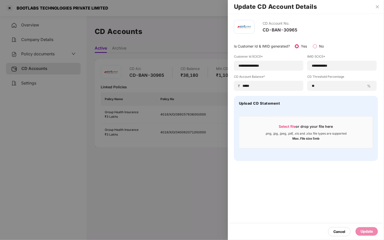
click at [204, 71] on div at bounding box center [192, 120] width 384 height 240
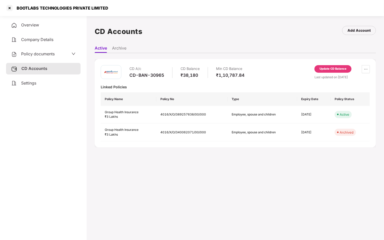
click at [50, 51] on div "Policy documents" at bounding box center [33, 54] width 44 height 7
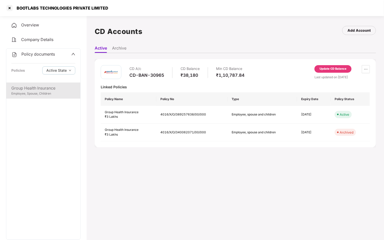
click at [37, 87] on div "Group Health Insurance" at bounding box center [43, 88] width 64 height 6
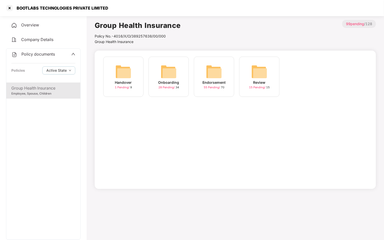
click at [25, 39] on span "Company Details" at bounding box center [37, 39] width 32 height 5
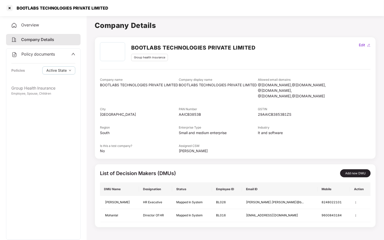
click at [23, 27] on div "Overview" at bounding box center [43, 25] width 74 height 12
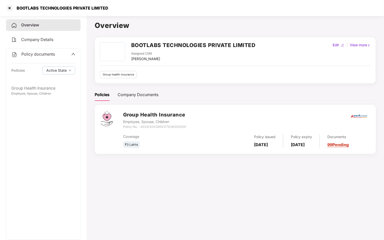
click at [75, 56] on icon "up" at bounding box center [73, 54] width 4 height 4
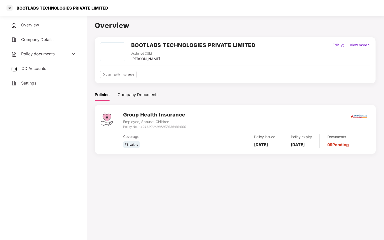
click at [34, 69] on span "CD Accounts" at bounding box center [33, 68] width 25 height 5
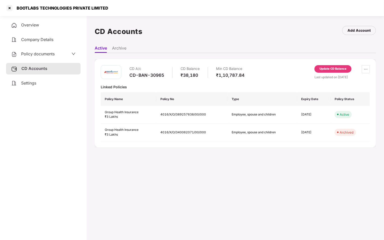
click at [328, 71] on div "Update CD Balance" at bounding box center [332, 69] width 37 height 8
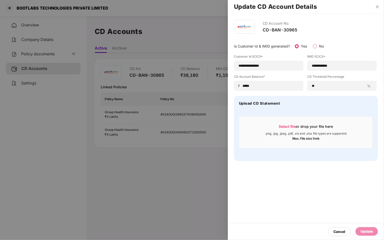
click at [121, 48] on div at bounding box center [192, 120] width 384 height 240
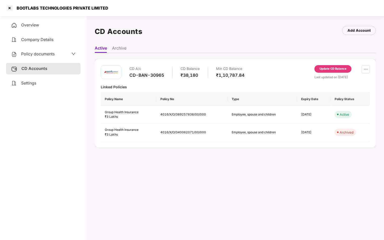
click at [39, 54] on span "Policy documents" at bounding box center [37, 53] width 33 height 5
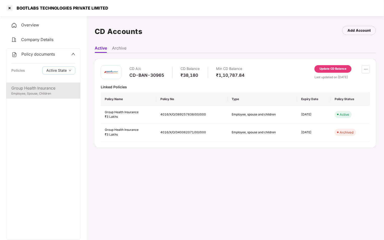
click at [31, 94] on div "Employee, Spouse, Children" at bounding box center [43, 93] width 64 height 5
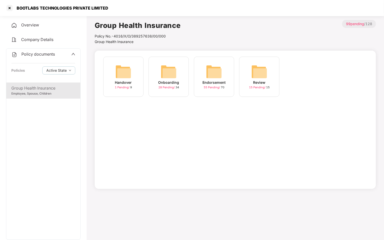
click at [166, 73] on img at bounding box center [168, 72] width 16 height 16
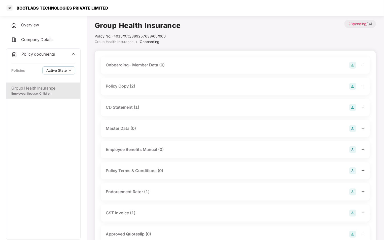
click at [160, 101] on div "CD Statement (1)" at bounding box center [235, 107] width 269 height 17
click at [154, 105] on div "CD Statement (1)" at bounding box center [235, 107] width 259 height 7
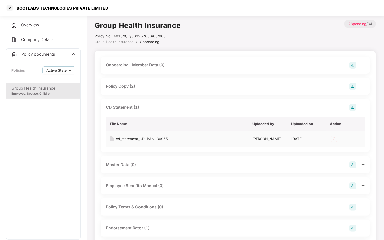
click at [146, 138] on div "cd_statement_CD-BAN-30965" at bounding box center [142, 139] width 52 height 6
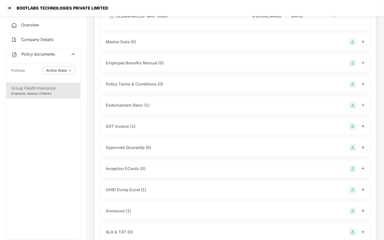
scroll to position [124, 0]
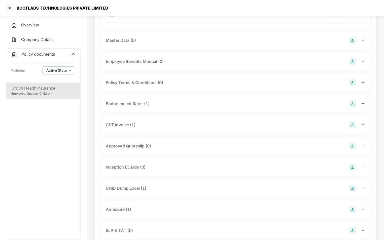
click at [39, 47] on div "Overview Company Details Policy documents Policies Active State Group Health In…" at bounding box center [43, 143] width 74 height 249
click at [37, 53] on span "Policy documents" at bounding box center [37, 54] width 33 height 5
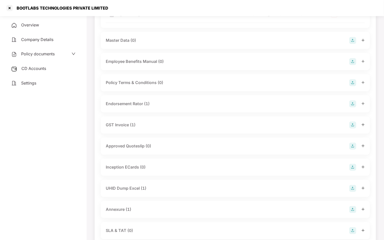
click at [40, 69] on span "CD Accounts" at bounding box center [33, 68] width 25 height 5
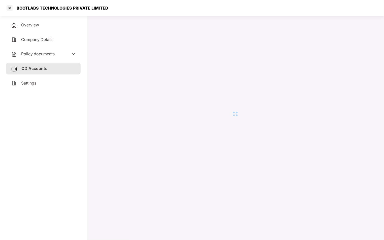
scroll to position [14, 0]
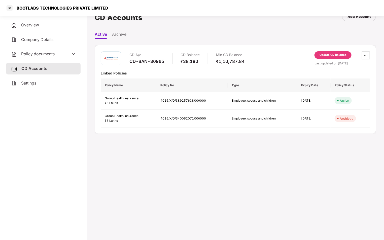
click at [335, 55] on div "Update CD Balance" at bounding box center [332, 55] width 27 height 5
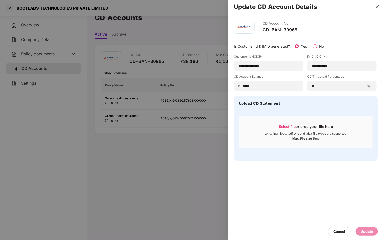
click at [375, 7] on icon "close" at bounding box center [377, 7] width 4 height 4
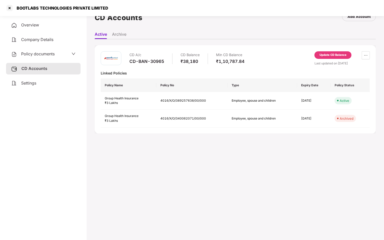
click at [331, 64] on div "Last updated on 21 Aug 2025" at bounding box center [341, 63] width 55 height 5
click at [339, 72] on div "Linked Policies" at bounding box center [235, 73] width 269 height 5
click at [330, 63] on div "Last updated on 21 Aug 2025" at bounding box center [341, 63] width 55 height 5
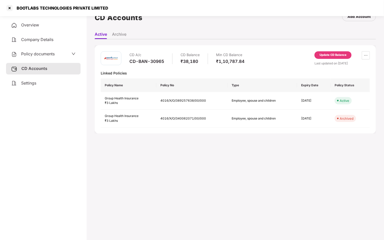
click at [330, 63] on div "Last updated on 21 Aug 2025" at bounding box center [341, 63] width 55 height 5
click at [340, 52] on div "Update CD Balance" at bounding box center [332, 55] width 37 height 8
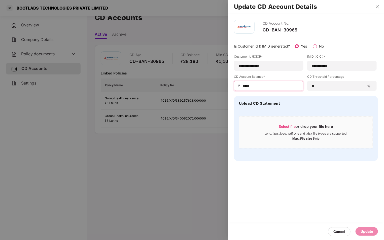
click at [267, 85] on input "*****" at bounding box center [270, 85] width 57 height 5
type input "*****"
click at [362, 230] on div "Update" at bounding box center [366, 232] width 12 height 6
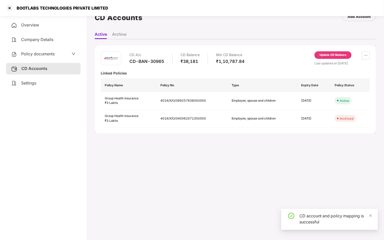
click at [344, 52] on div "Update CD Balance" at bounding box center [332, 55] width 37 height 8
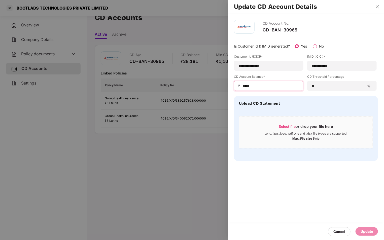
click at [278, 83] on input "*****" at bounding box center [270, 85] width 57 height 5
type input "*****"
click at [369, 233] on div "Update" at bounding box center [366, 232] width 12 height 6
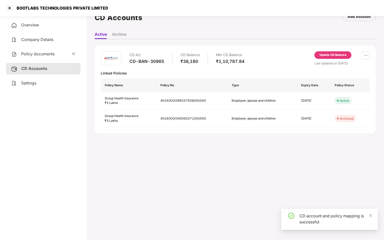
click at [328, 56] on div "Update CD Balance" at bounding box center [332, 55] width 27 height 5
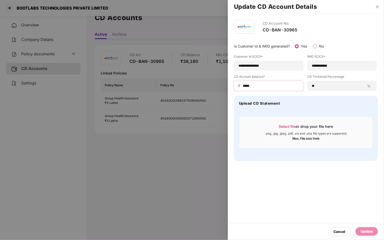
click at [272, 83] on div "₹ *****" at bounding box center [268, 86] width 69 height 10
click at [268, 87] on input "*****" at bounding box center [270, 85] width 57 height 5
type input "*****"
click at [365, 233] on div "Update" at bounding box center [366, 232] width 12 height 6
